Goal: Task Accomplishment & Management: Manage account settings

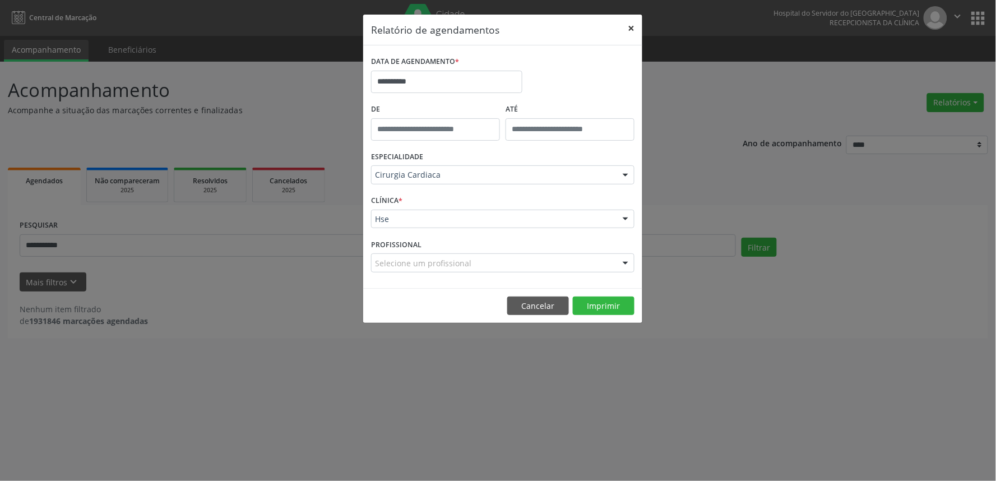
click at [633, 29] on button "×" at bounding box center [631, 28] width 22 height 27
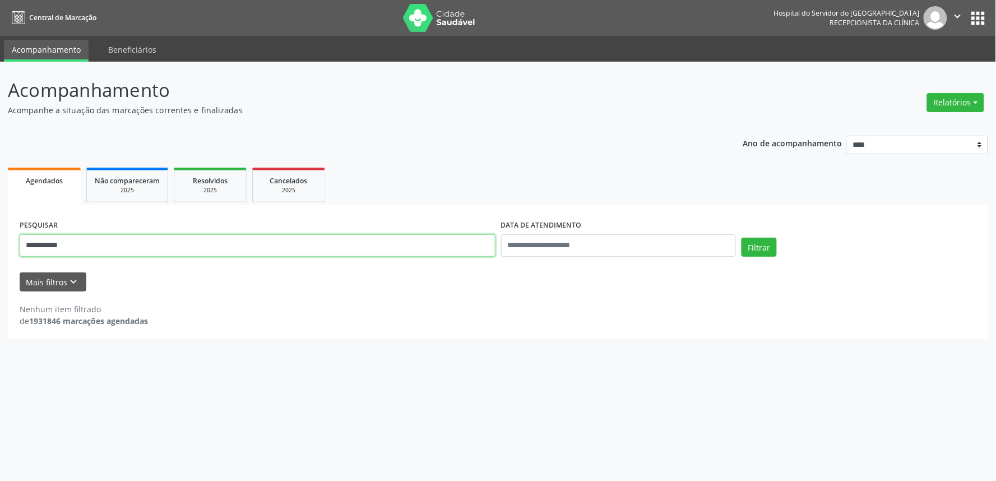
click at [95, 238] on input "**********" at bounding box center [258, 245] width 476 height 22
type input "*"
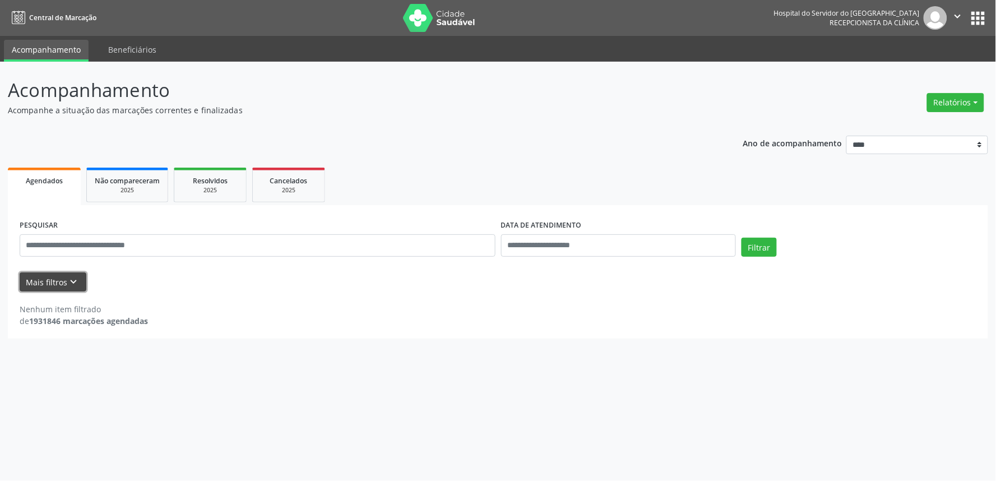
click at [48, 284] on button "Mais filtros keyboard_arrow_down" at bounding box center [53, 282] width 67 height 20
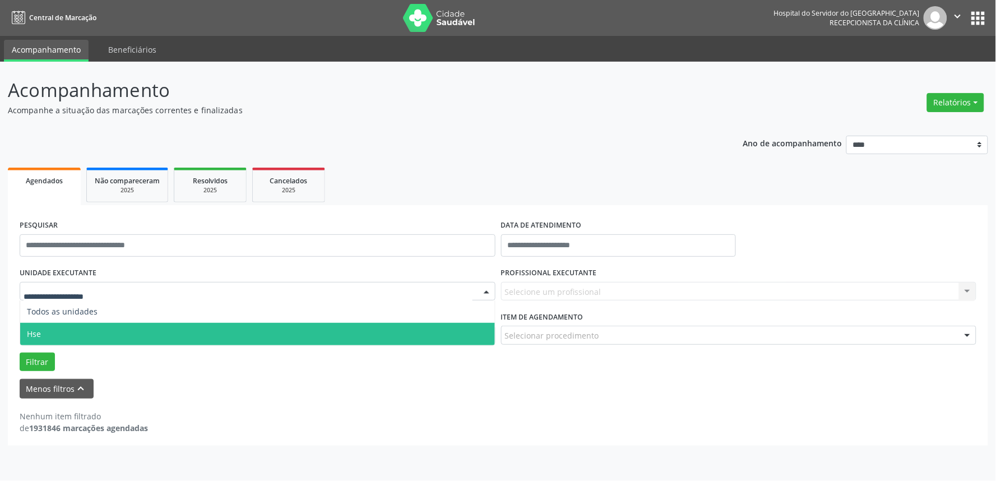
click at [47, 332] on span "Hse" at bounding box center [257, 334] width 475 height 22
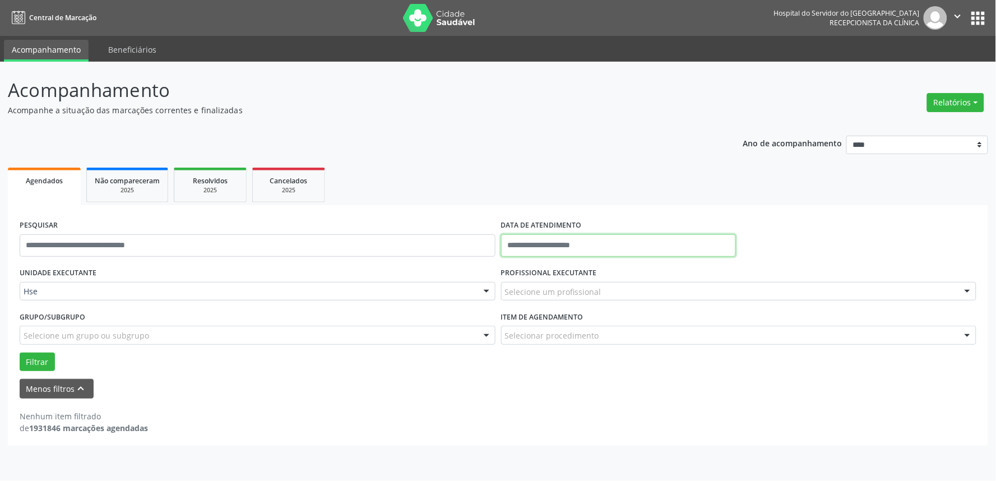
click at [531, 248] on input "text" at bounding box center [618, 245] width 235 height 22
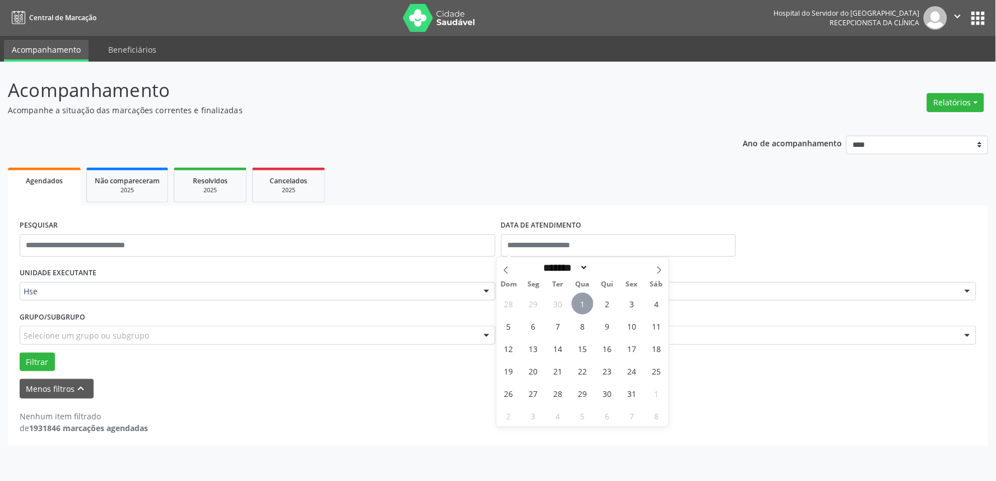
click at [581, 309] on span "1" at bounding box center [582, 303] width 22 height 22
type input "**********"
click at [581, 309] on span "1" at bounding box center [582, 303] width 22 height 22
click at [584, 298] on div "Selecione um profissional" at bounding box center [739, 291] width 476 height 19
click at [505, 298] on input "text" at bounding box center [505, 297] width 0 height 22
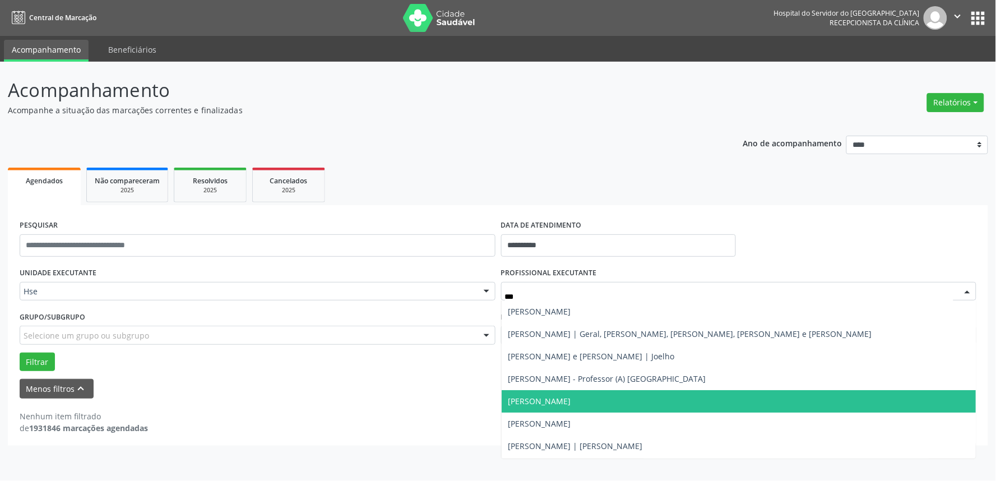
type input "****"
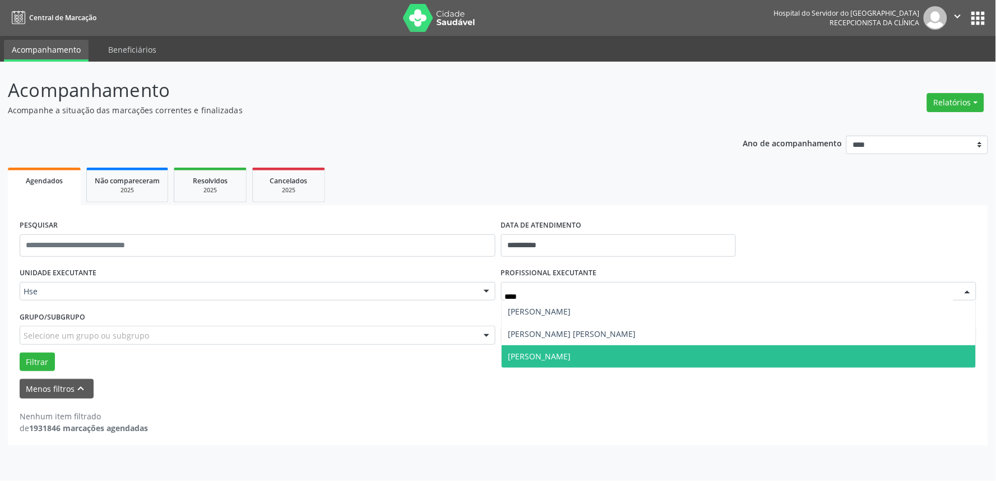
click at [547, 357] on span "[PERSON_NAME]" at bounding box center [539, 356] width 63 height 11
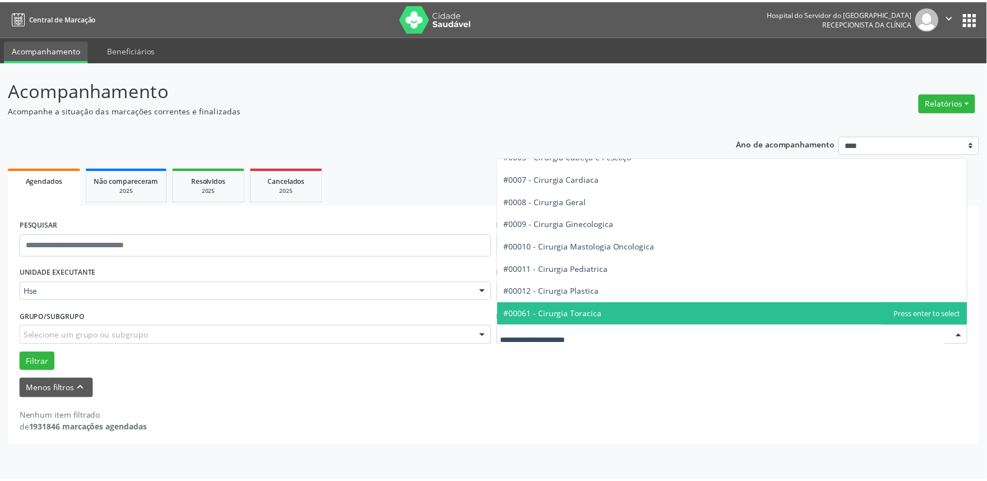
scroll to position [124, 0]
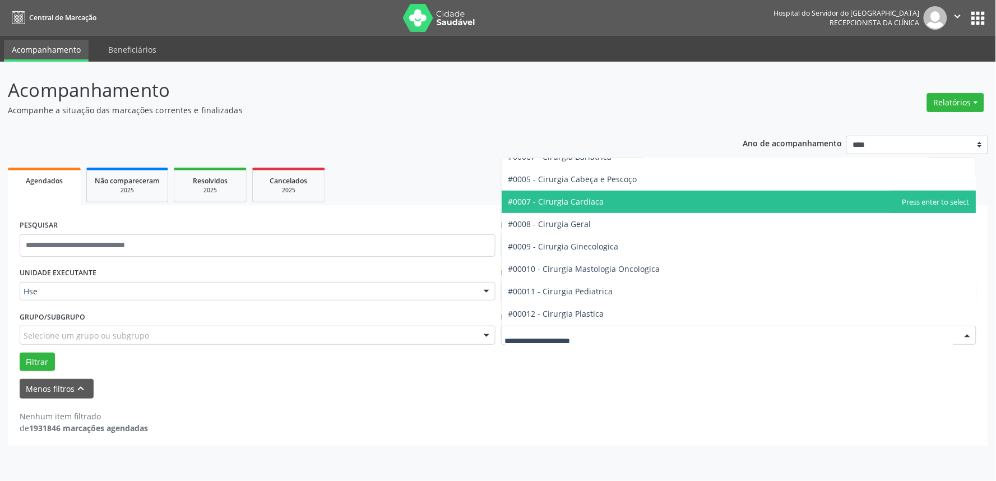
click at [579, 201] on span "#0007 - Cirurgia Cardiaca" at bounding box center [556, 201] width 96 height 11
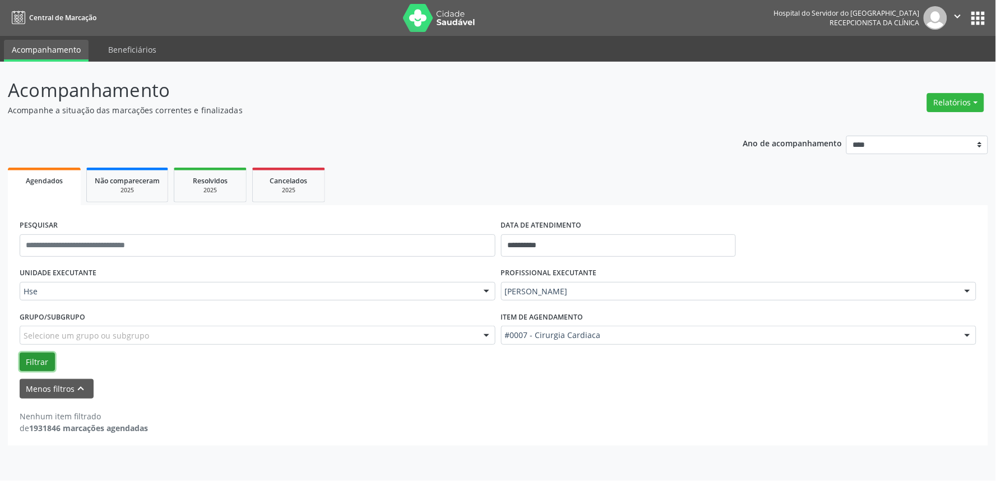
click at [27, 360] on button "Filtrar" at bounding box center [37, 361] width 35 height 19
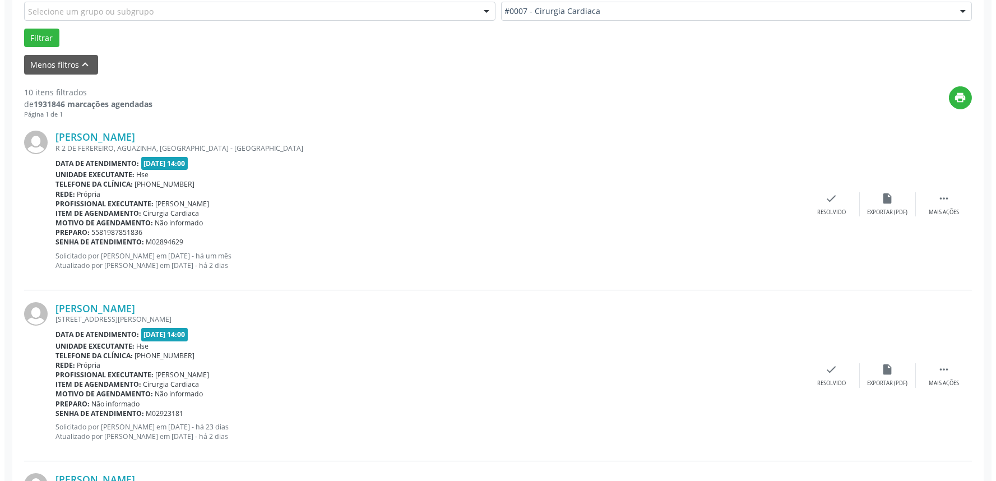
scroll to position [249, 0]
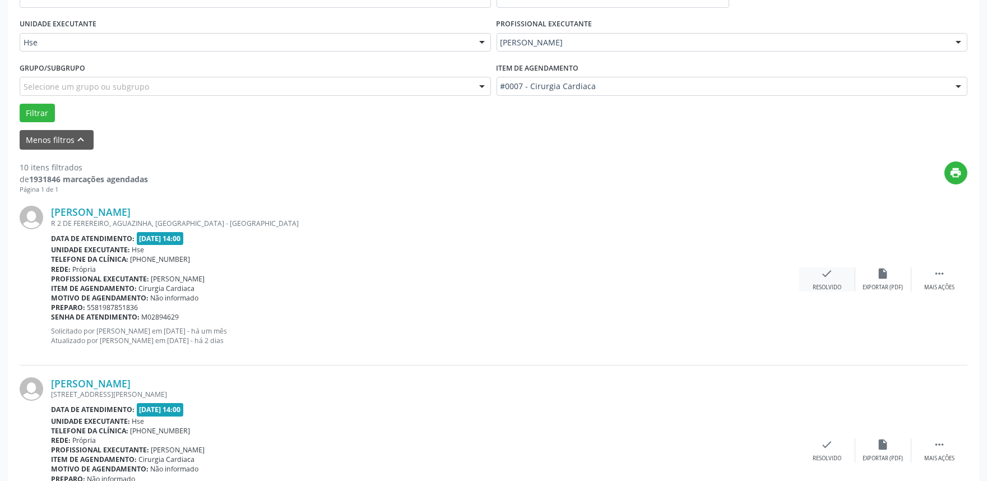
click at [828, 275] on icon "check" at bounding box center [827, 273] width 12 height 12
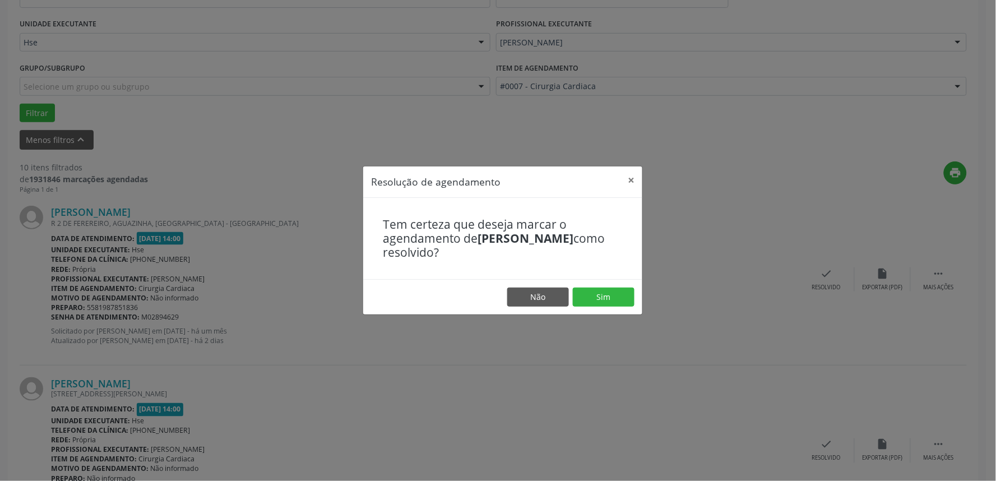
click at [600, 282] on footer "Não Sim" at bounding box center [502, 296] width 279 height 35
click at [601, 297] on button "Sim" at bounding box center [604, 296] width 62 height 19
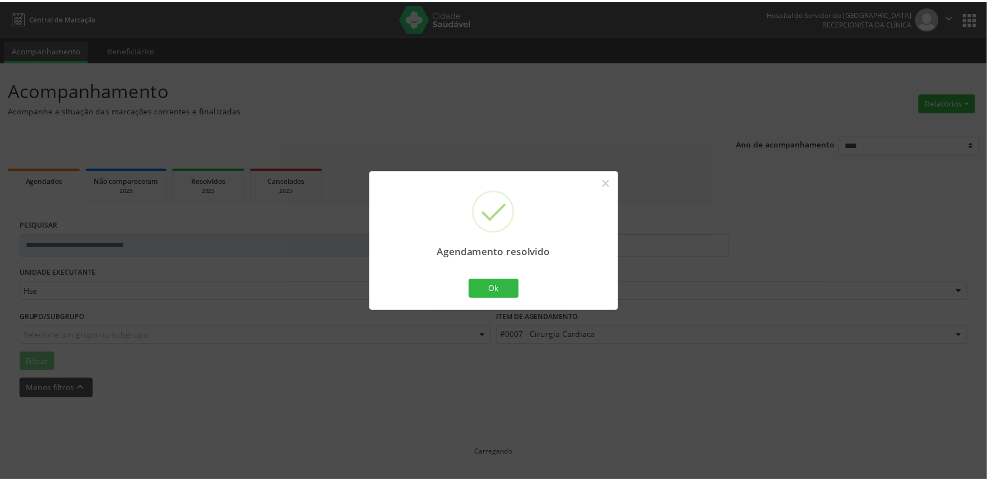
scroll to position [0, 0]
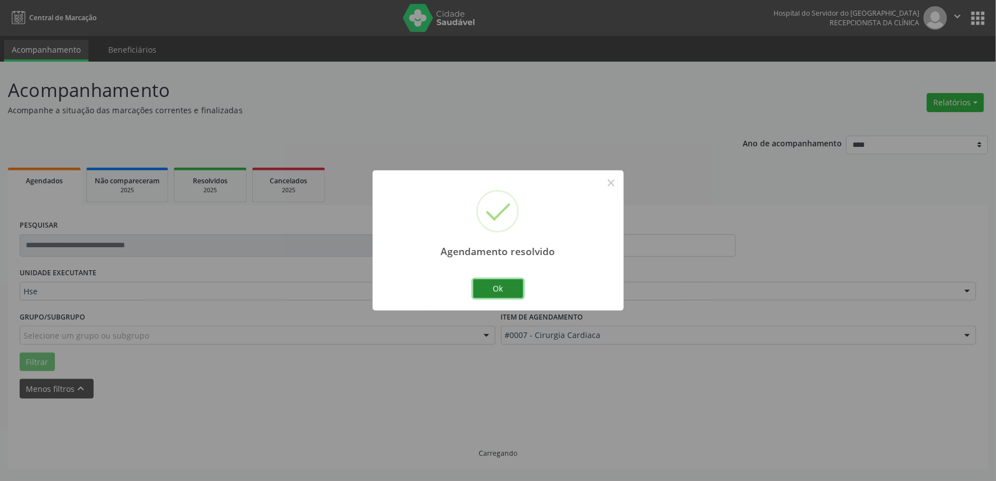
click at [499, 290] on button "Ok" at bounding box center [498, 288] width 50 height 19
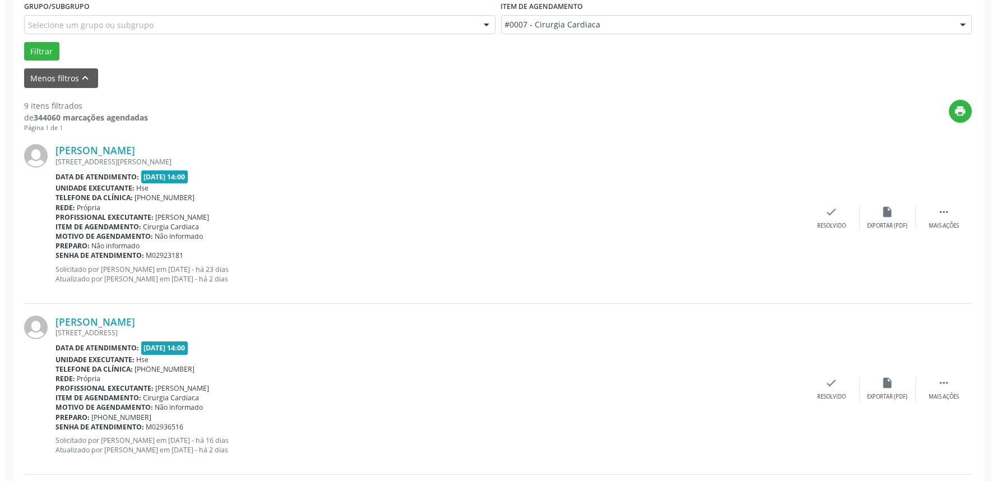
scroll to position [311, 0]
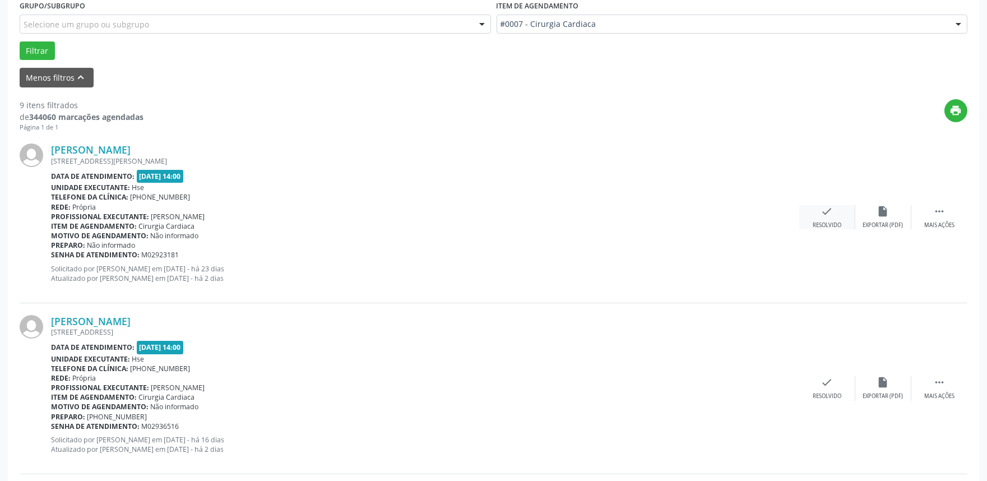
click at [836, 219] on div "check Resolvido" at bounding box center [827, 217] width 56 height 24
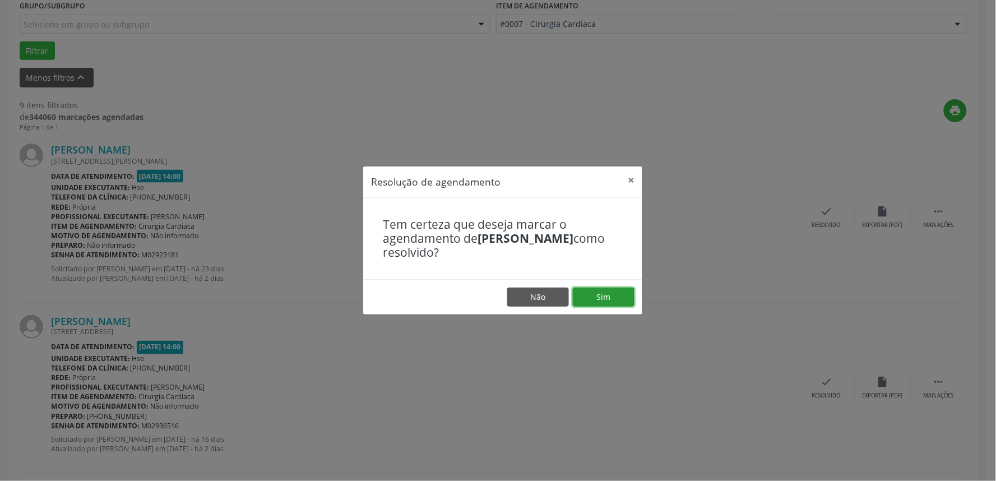
click at [616, 294] on button "Sim" at bounding box center [604, 296] width 62 height 19
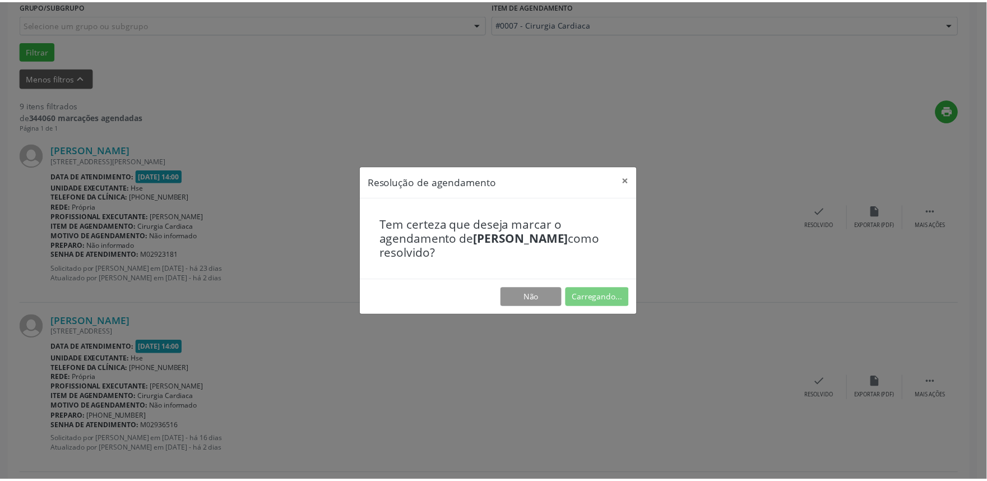
scroll to position [0, 0]
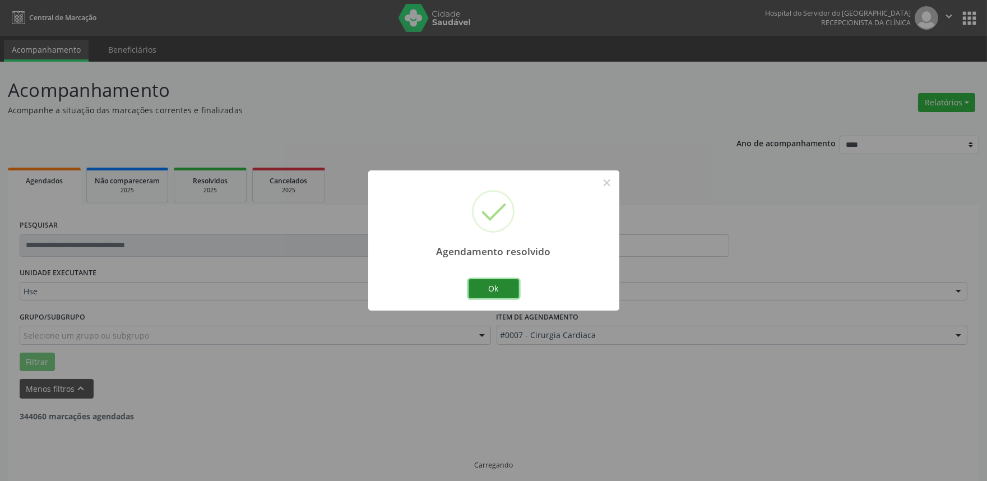
click at [483, 286] on button "Ok" at bounding box center [493, 288] width 50 height 19
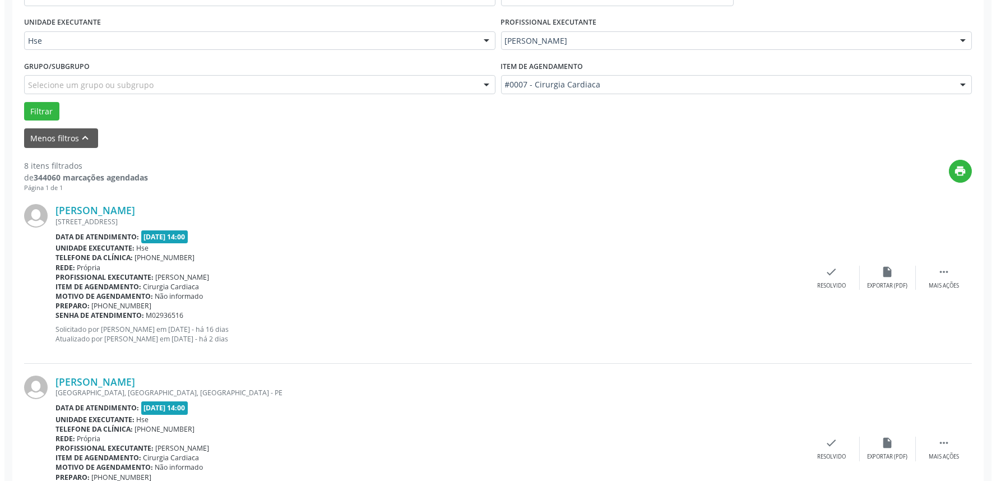
scroll to position [311, 0]
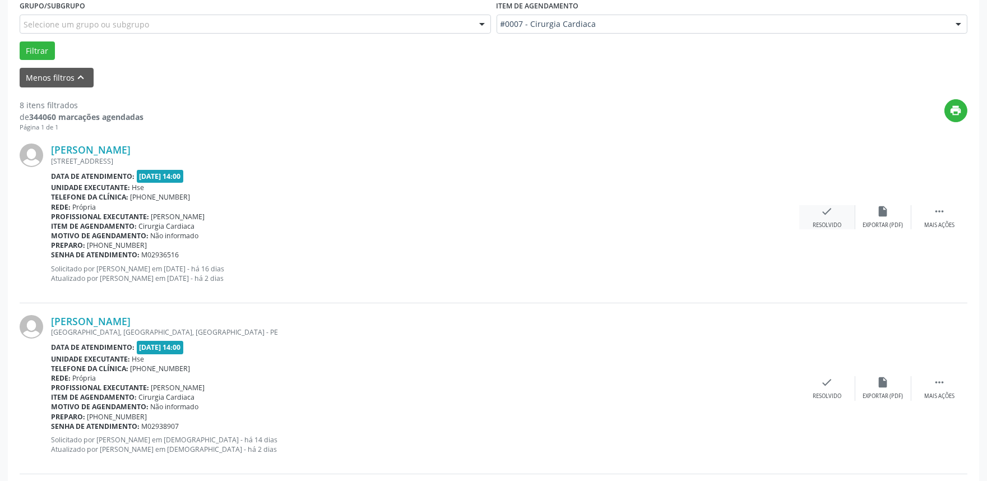
click at [826, 215] on icon "check" at bounding box center [827, 211] width 12 height 12
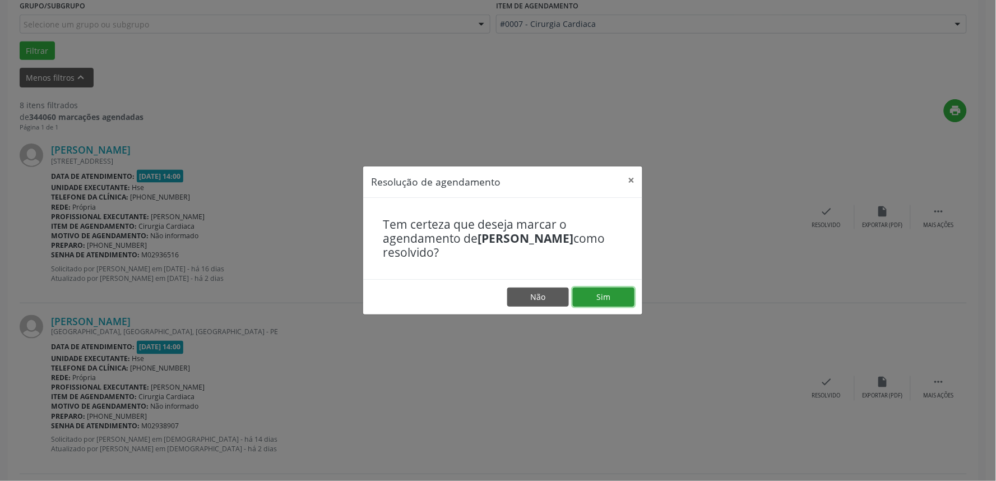
click at [620, 300] on button "Sim" at bounding box center [604, 296] width 62 height 19
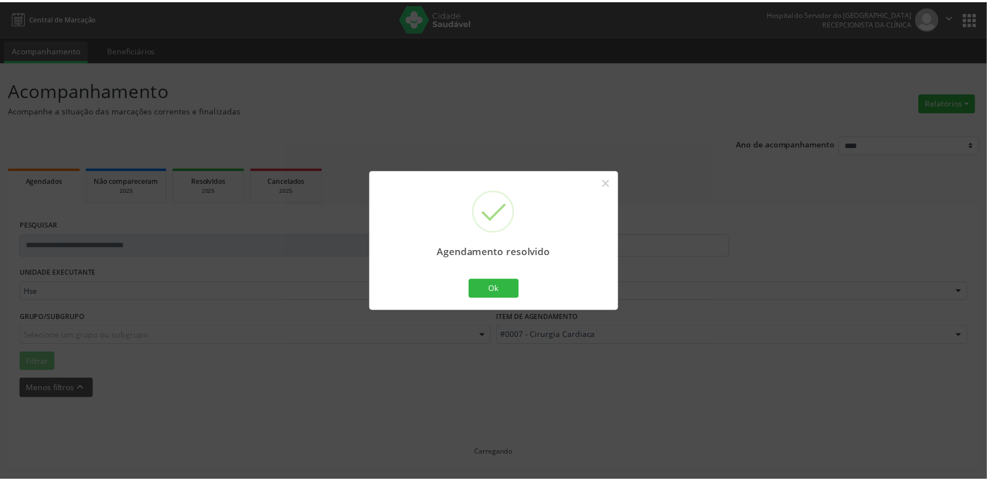
scroll to position [0, 0]
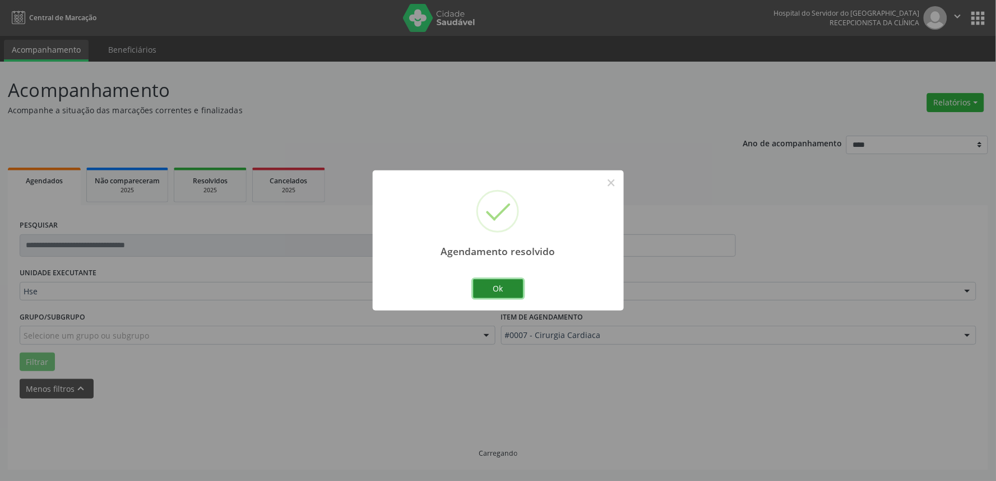
click at [500, 291] on button "Ok" at bounding box center [498, 288] width 50 height 19
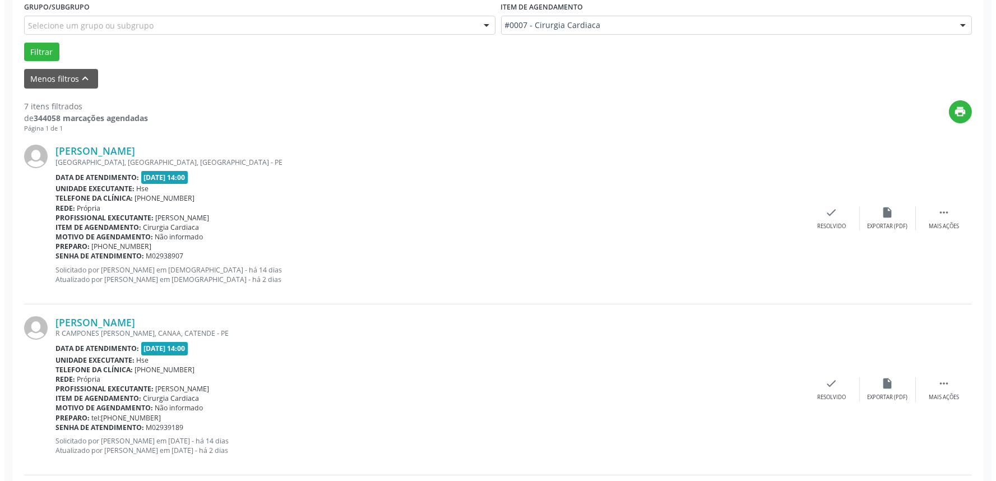
scroll to position [311, 0]
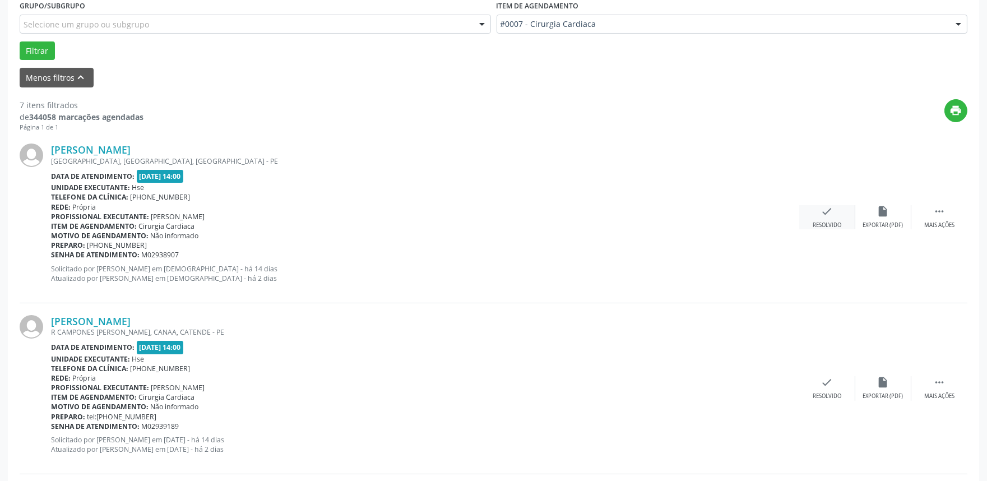
click at [828, 219] on div "check Resolvido" at bounding box center [827, 217] width 56 height 24
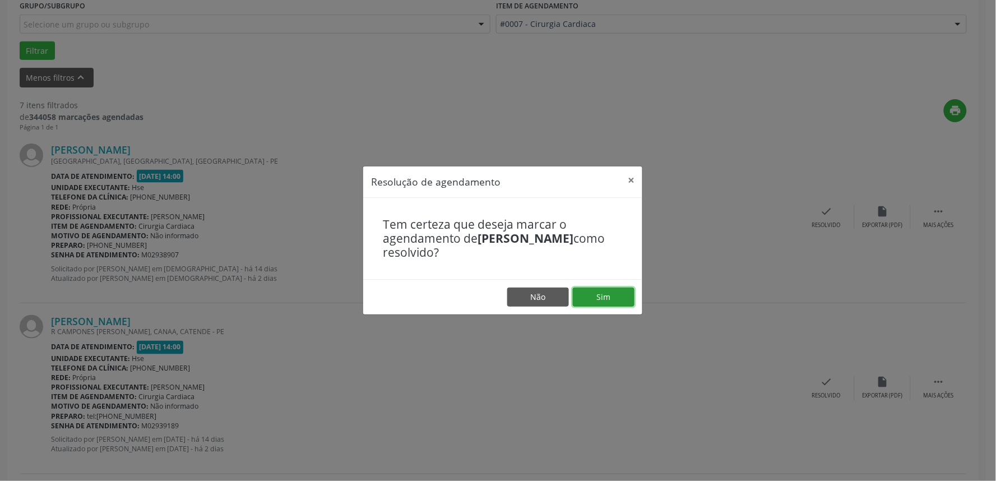
click at [615, 301] on button "Sim" at bounding box center [604, 296] width 62 height 19
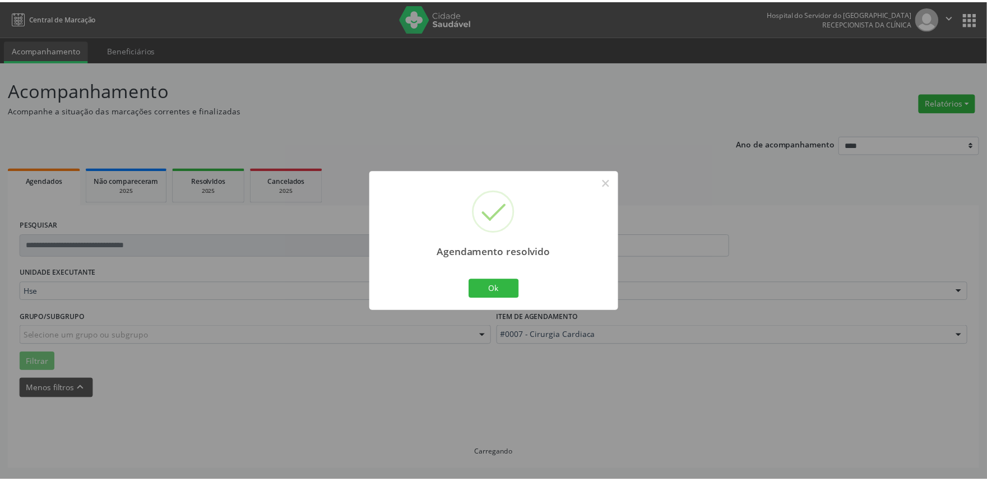
scroll to position [0, 0]
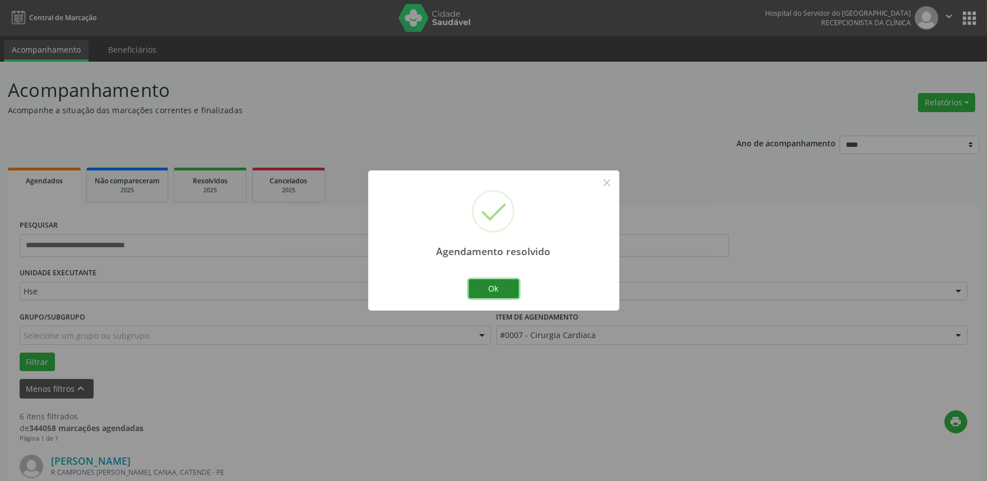
click at [482, 285] on button "Ok" at bounding box center [493, 288] width 50 height 19
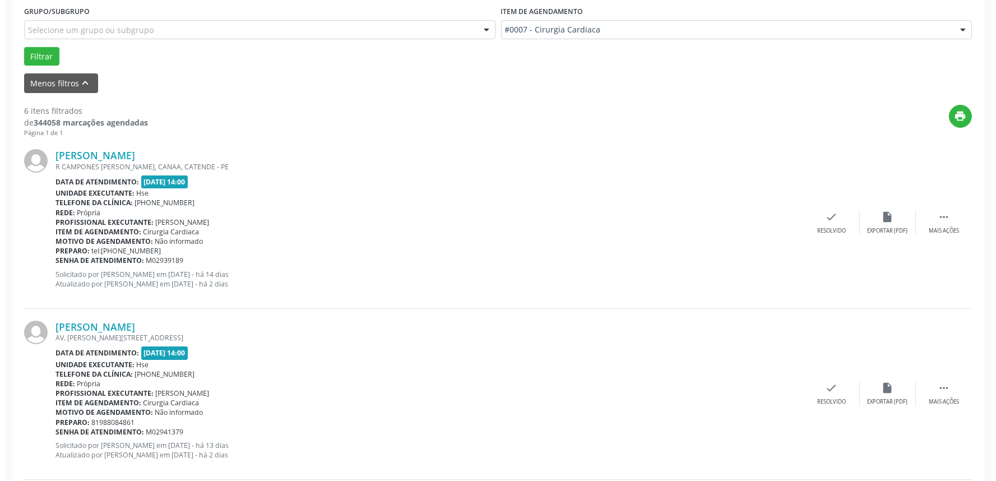
scroll to position [311, 0]
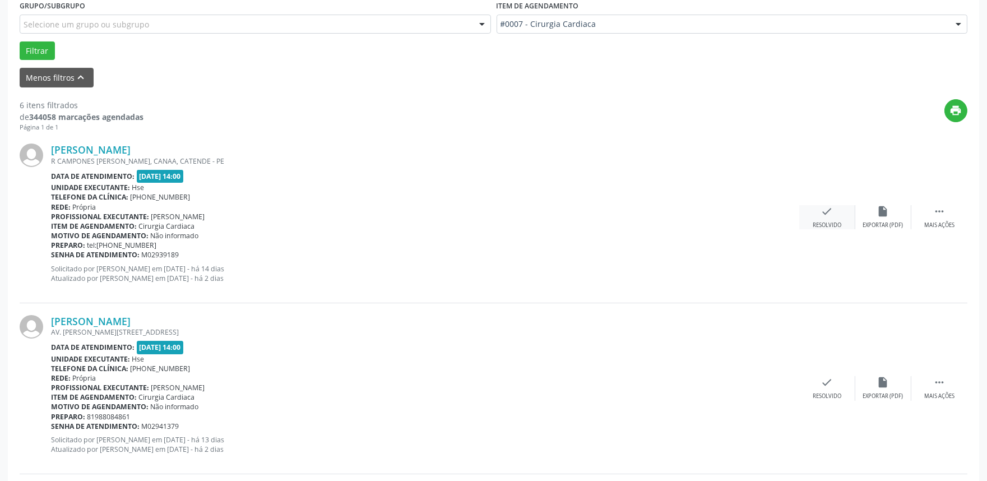
click at [826, 213] on icon "check" at bounding box center [827, 211] width 12 height 12
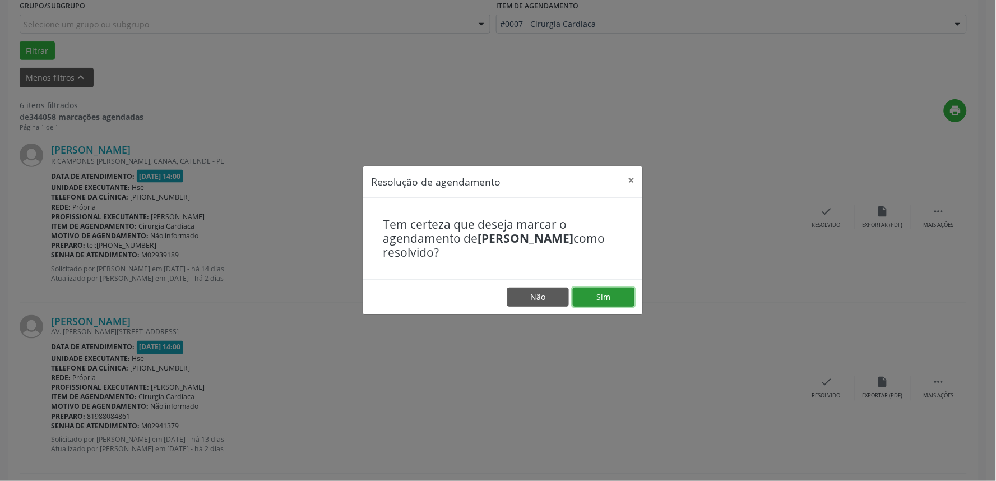
click at [592, 291] on button "Sim" at bounding box center [604, 296] width 62 height 19
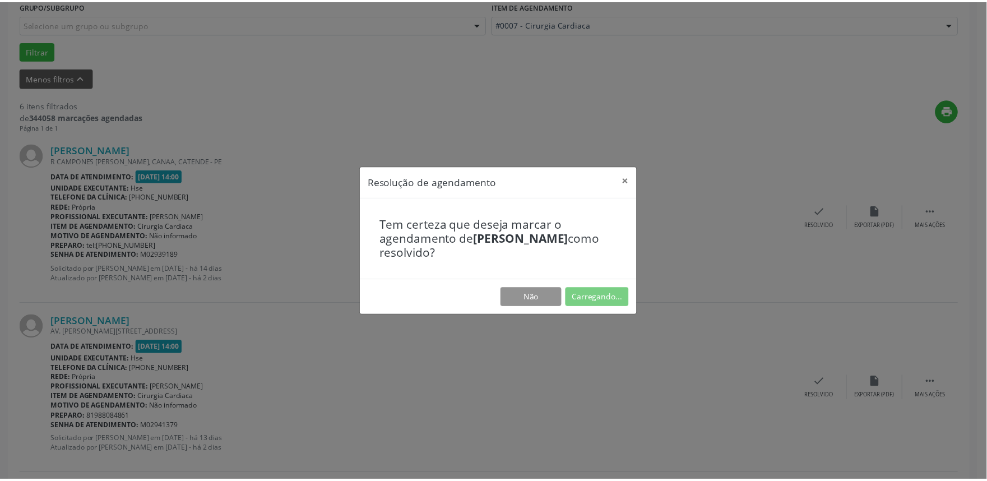
scroll to position [0, 0]
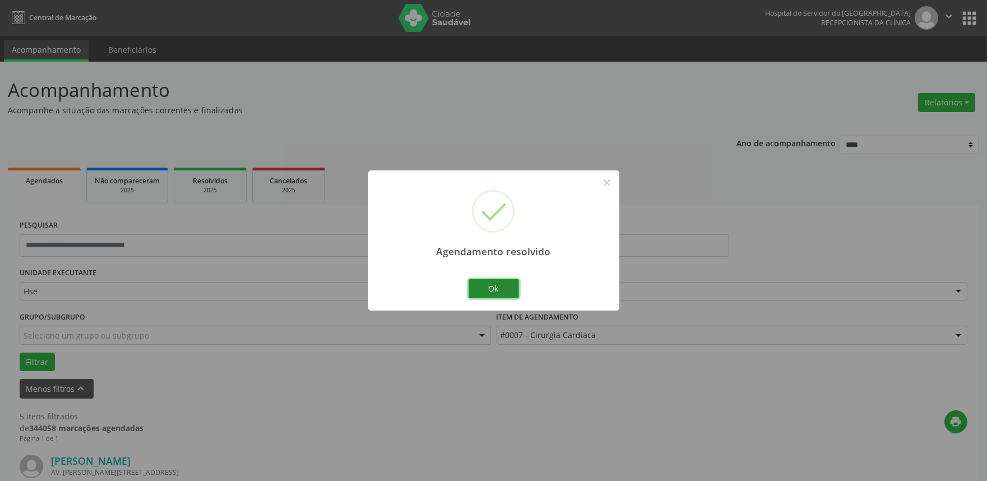
click at [489, 292] on button "Ok" at bounding box center [493, 288] width 50 height 19
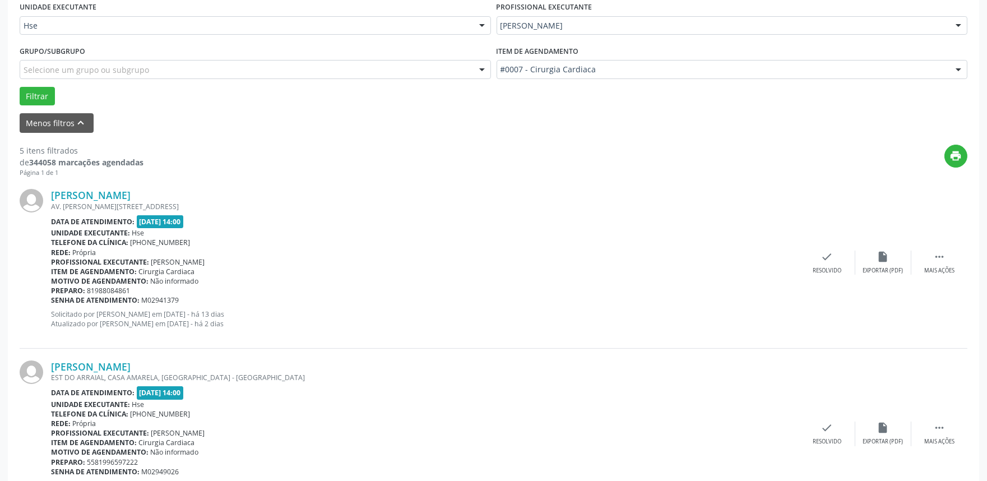
scroll to position [373, 0]
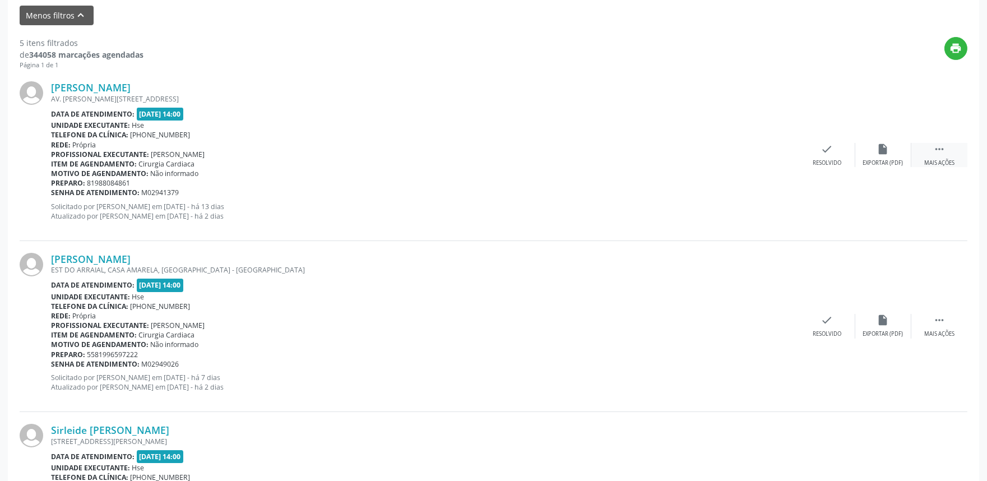
click at [933, 157] on div " Mais ações" at bounding box center [939, 155] width 56 height 24
click at [870, 160] on div "Não compareceu" at bounding box center [883, 163] width 48 height 8
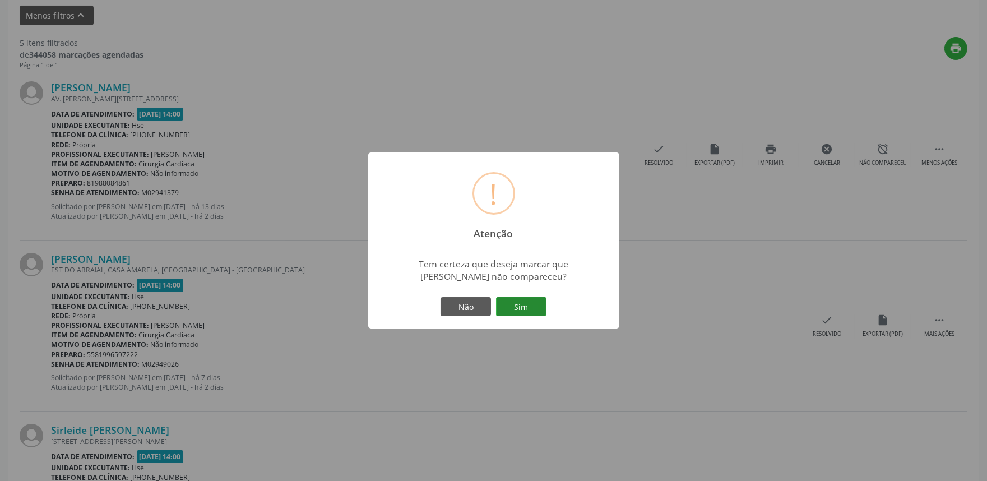
click at [536, 308] on button "Sim" at bounding box center [521, 306] width 50 height 19
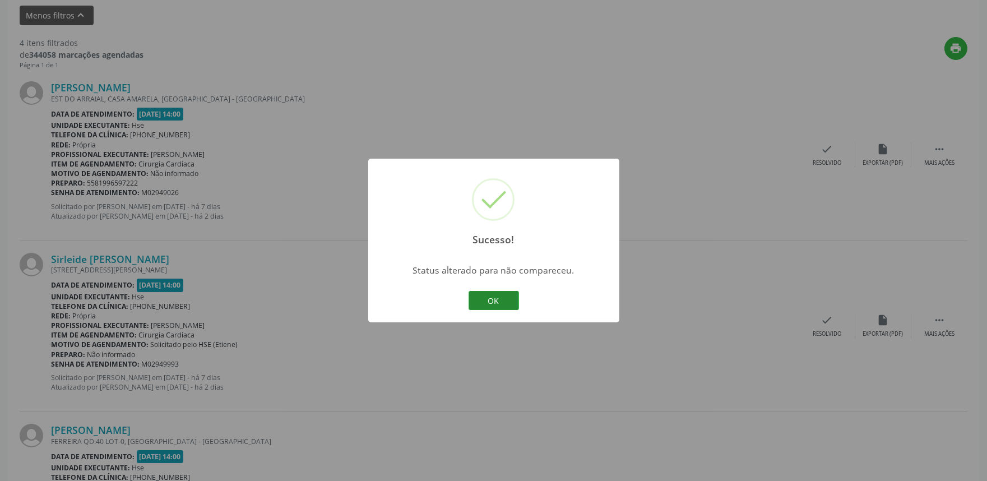
click at [488, 300] on button "OK" at bounding box center [493, 300] width 50 height 19
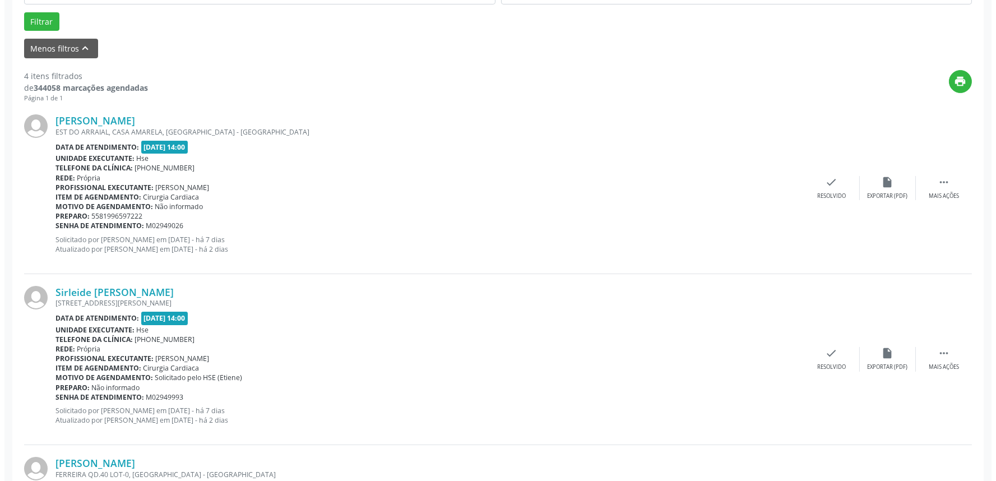
scroll to position [311, 0]
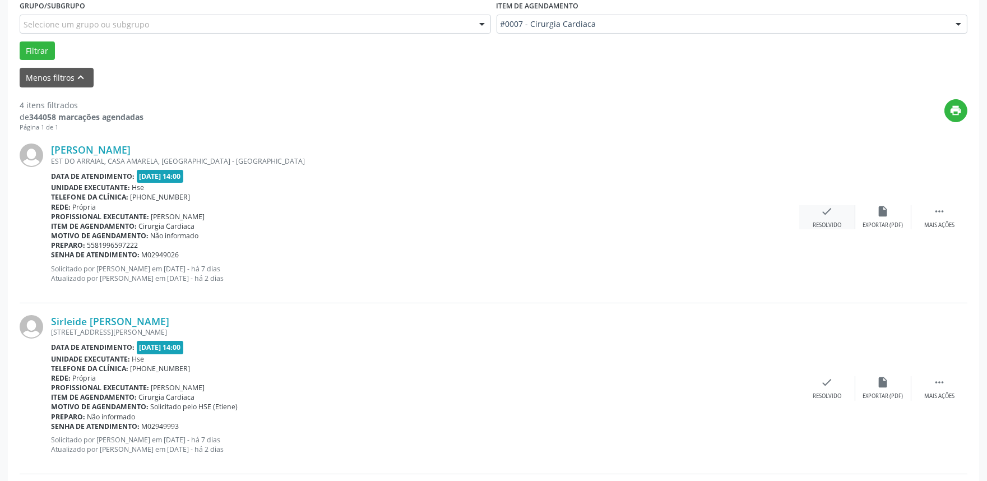
click at [814, 215] on div "check Resolvido" at bounding box center [827, 217] width 56 height 24
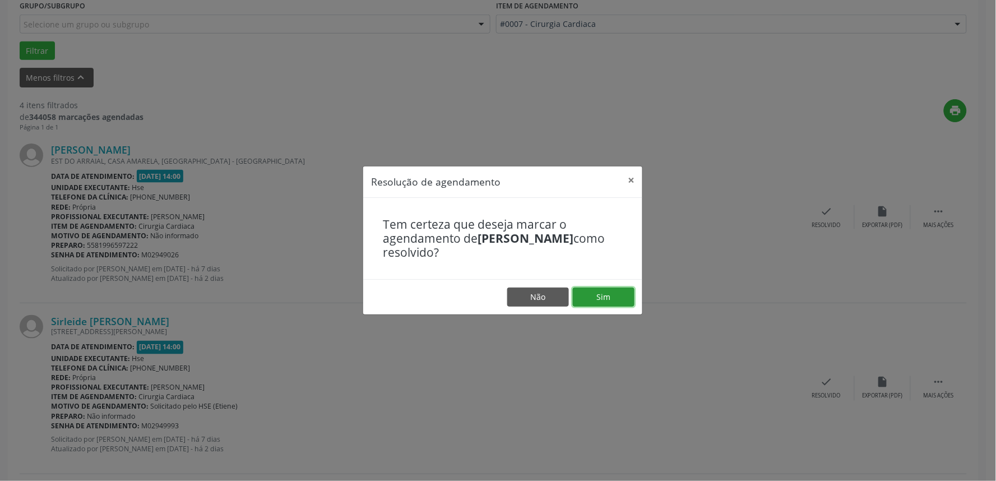
click at [603, 300] on button "Sim" at bounding box center [604, 296] width 62 height 19
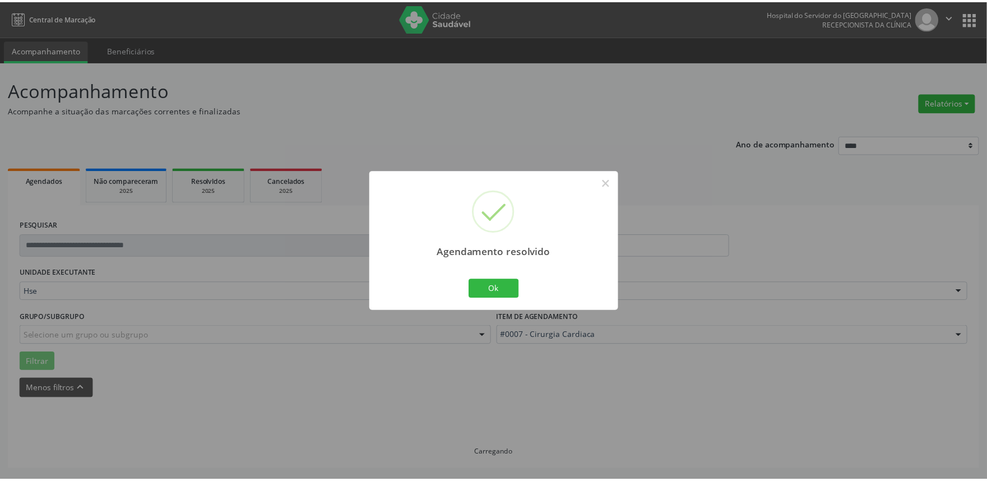
scroll to position [0, 0]
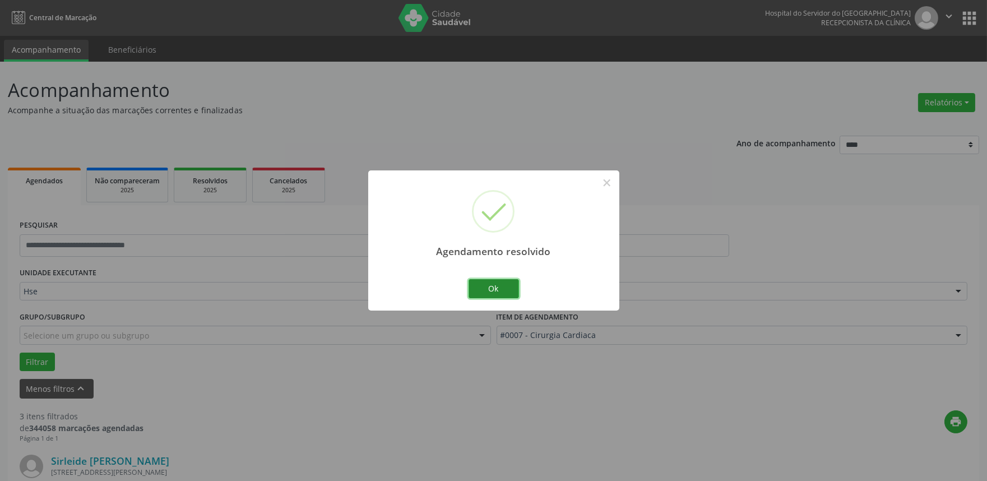
click at [498, 294] on button "Ok" at bounding box center [493, 288] width 50 height 19
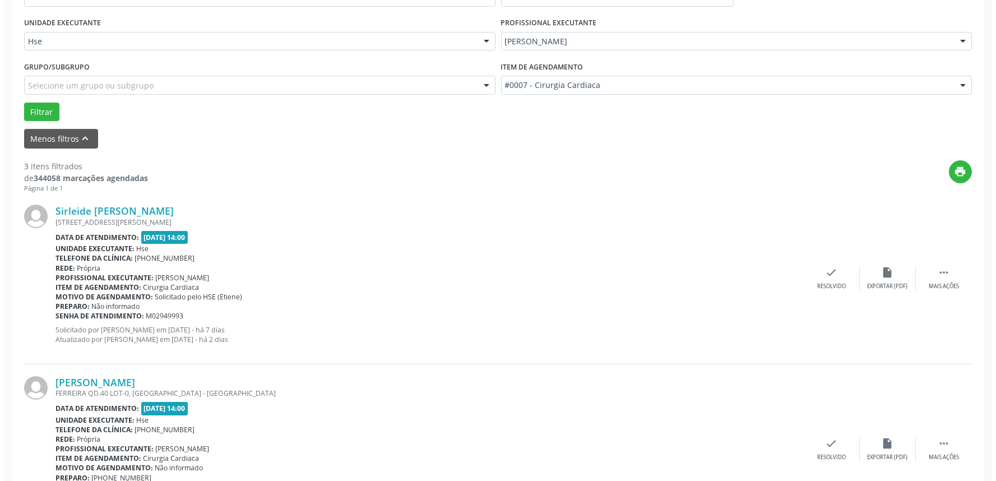
scroll to position [311, 0]
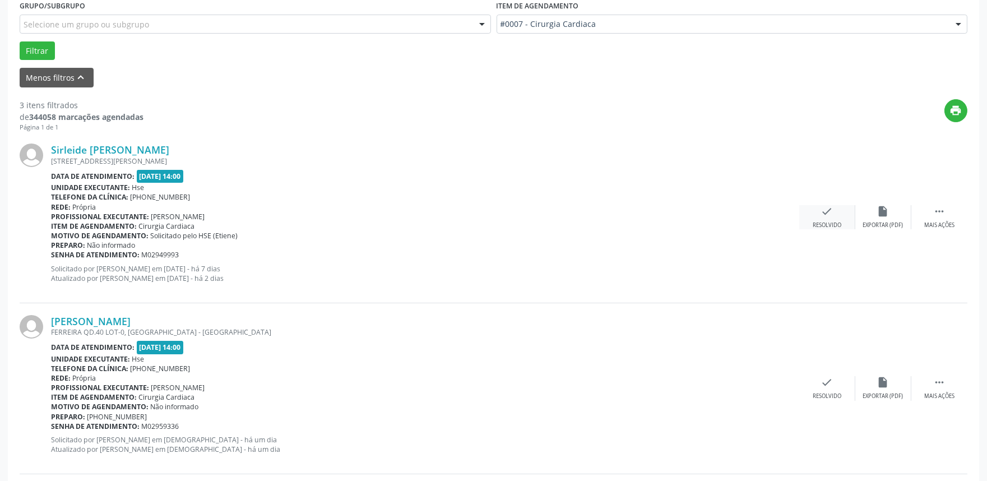
click at [834, 216] on div "check Resolvido" at bounding box center [827, 217] width 56 height 24
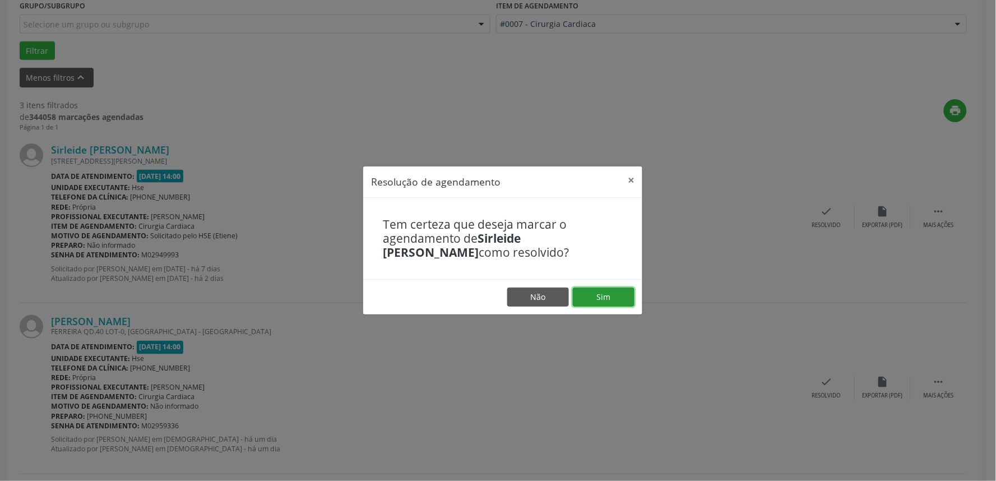
click at [607, 292] on button "Sim" at bounding box center [604, 296] width 62 height 19
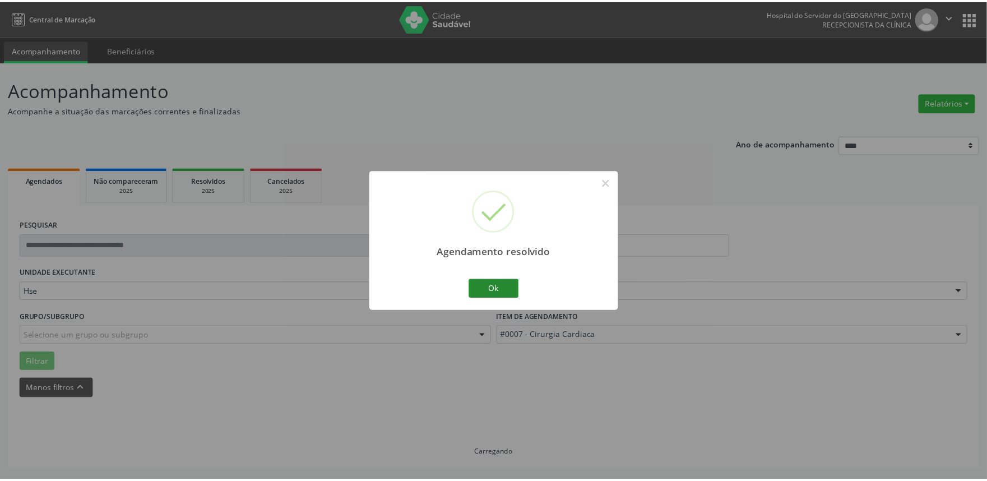
scroll to position [0, 0]
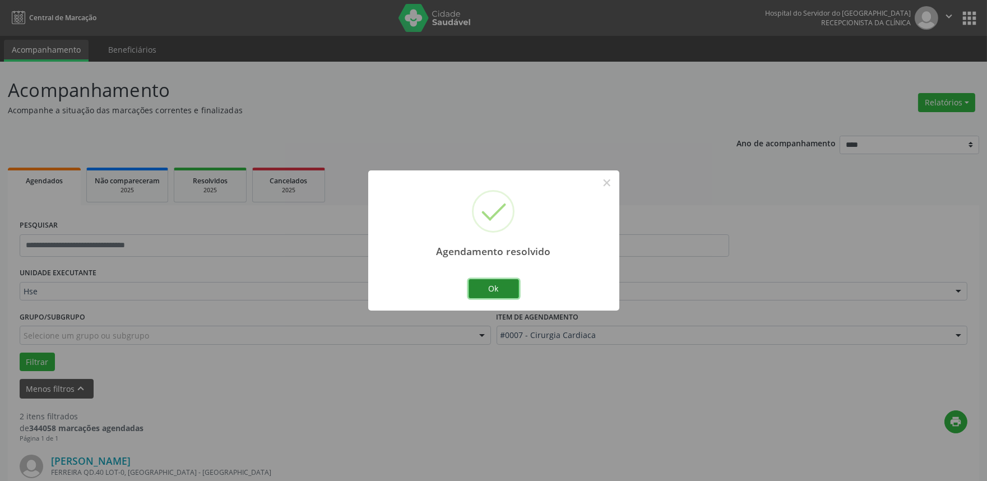
click at [495, 287] on button "Ok" at bounding box center [493, 288] width 50 height 19
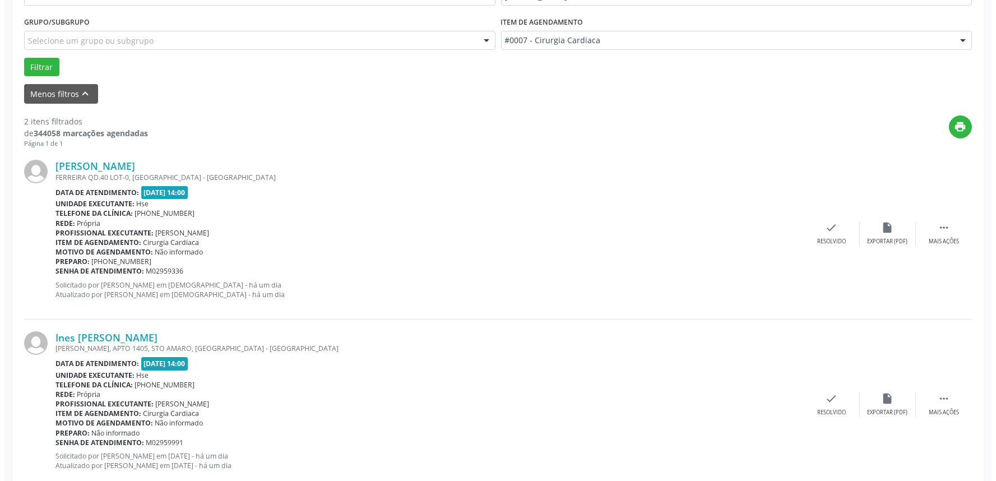
scroll to position [322, 0]
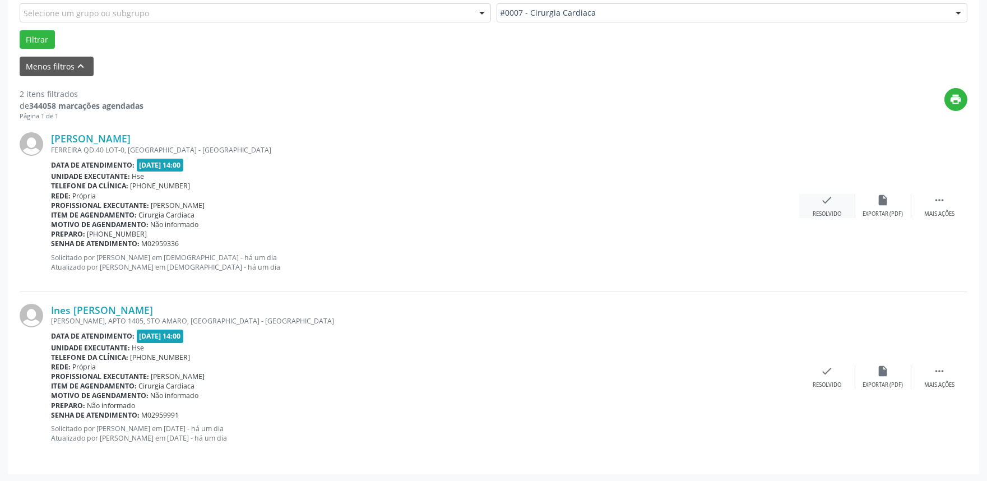
click at [826, 203] on icon "check" at bounding box center [827, 200] width 12 height 12
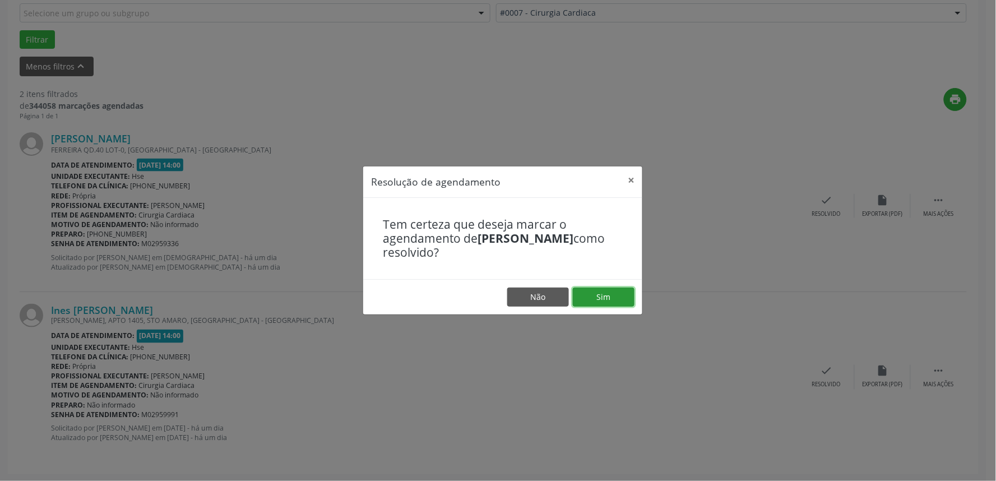
click at [605, 294] on button "Sim" at bounding box center [604, 296] width 62 height 19
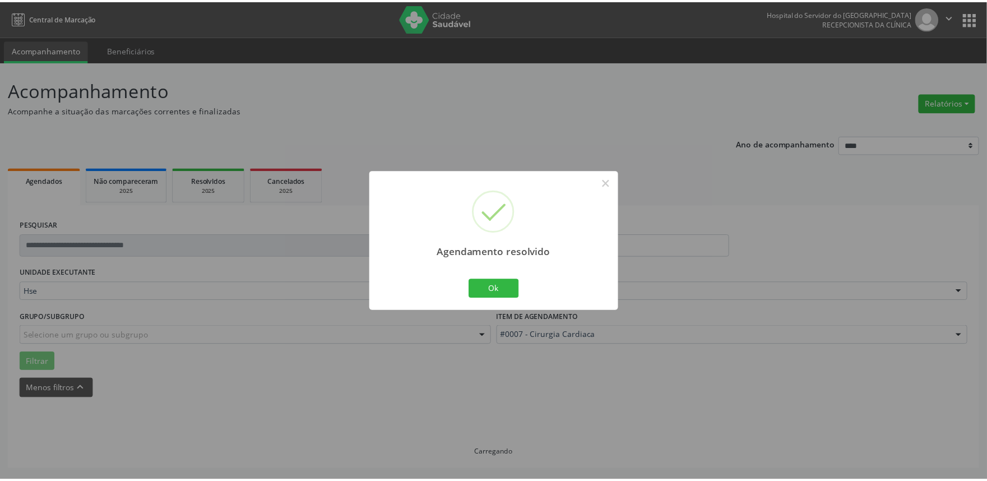
scroll to position [0, 0]
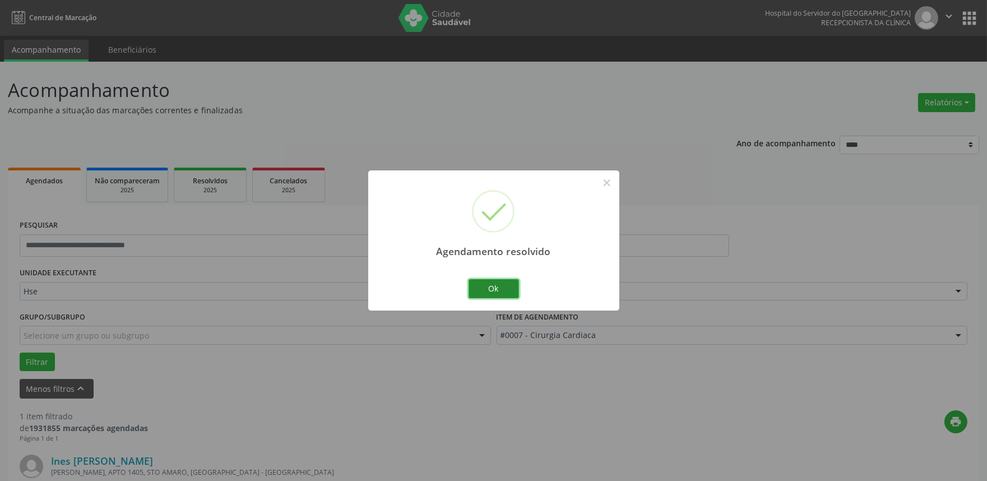
click at [483, 289] on button "Ok" at bounding box center [493, 288] width 50 height 19
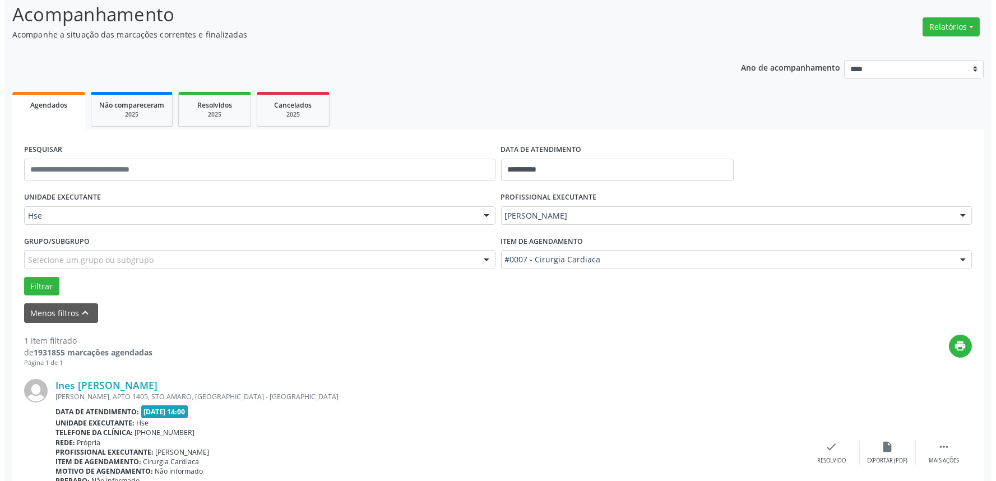
scroll to position [151, 0]
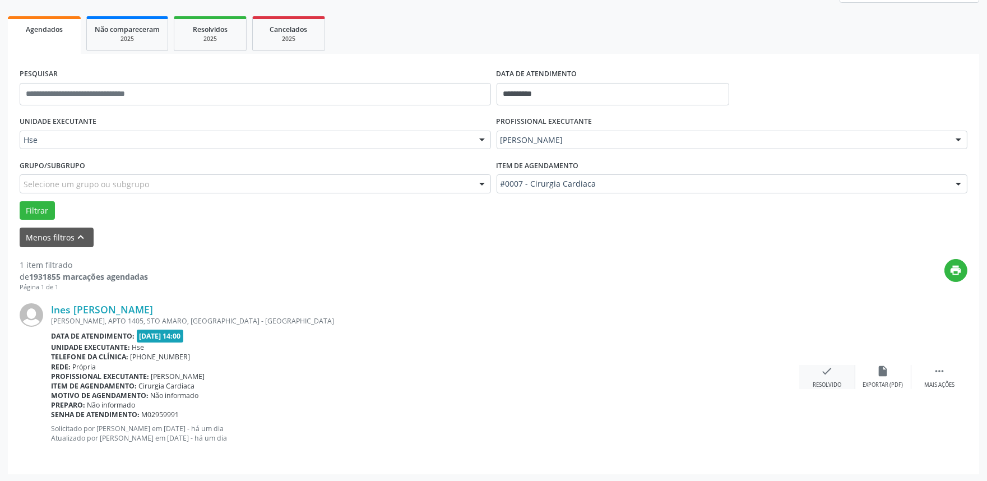
click at [825, 375] on icon "check" at bounding box center [827, 371] width 12 height 12
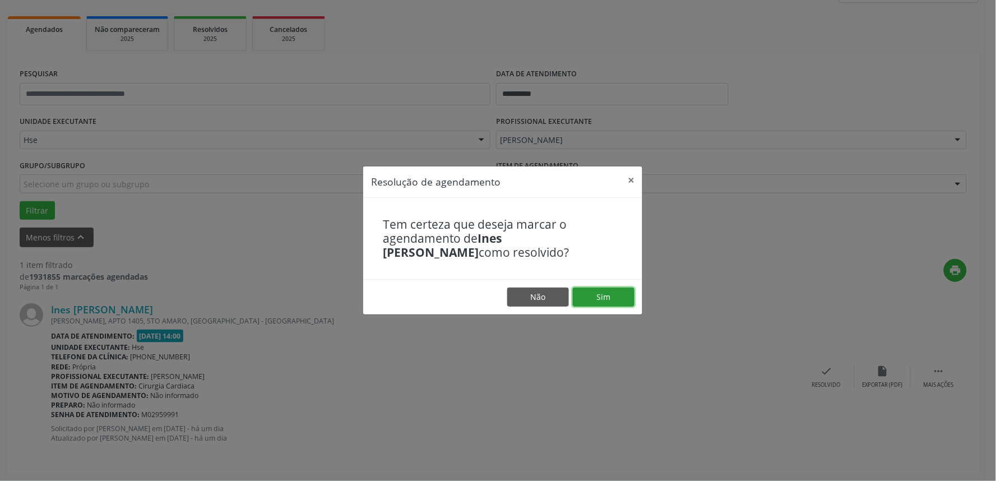
click at [612, 299] on button "Sim" at bounding box center [604, 296] width 62 height 19
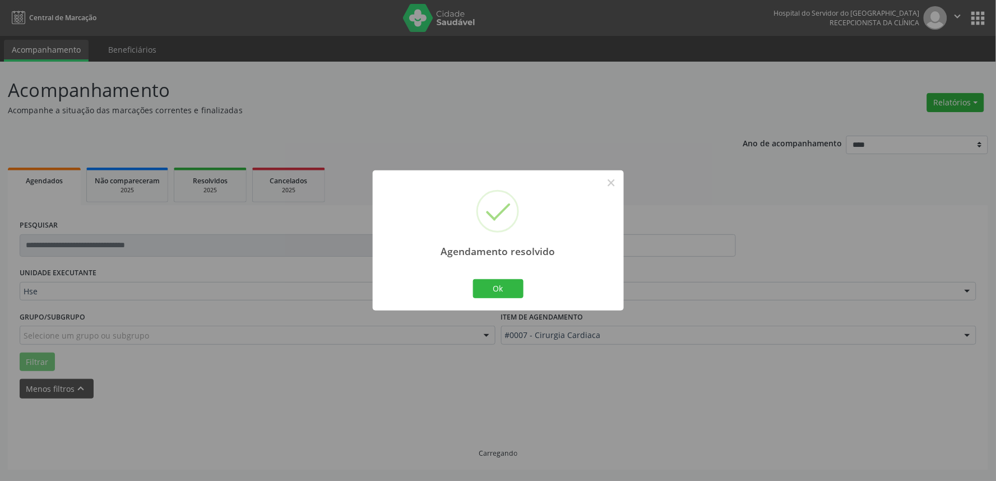
scroll to position [0, 0]
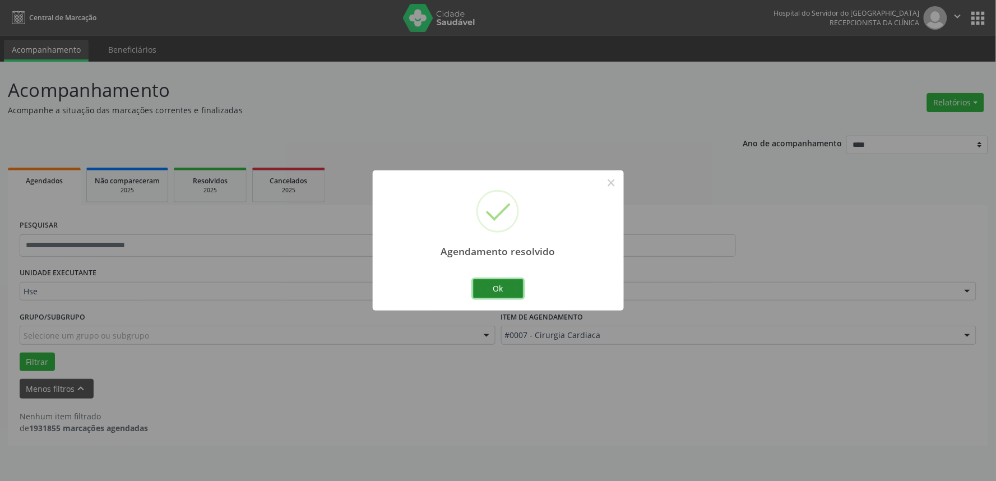
click at [500, 282] on button "Ok" at bounding box center [498, 288] width 50 height 19
